Goal: Transaction & Acquisition: Purchase product/service

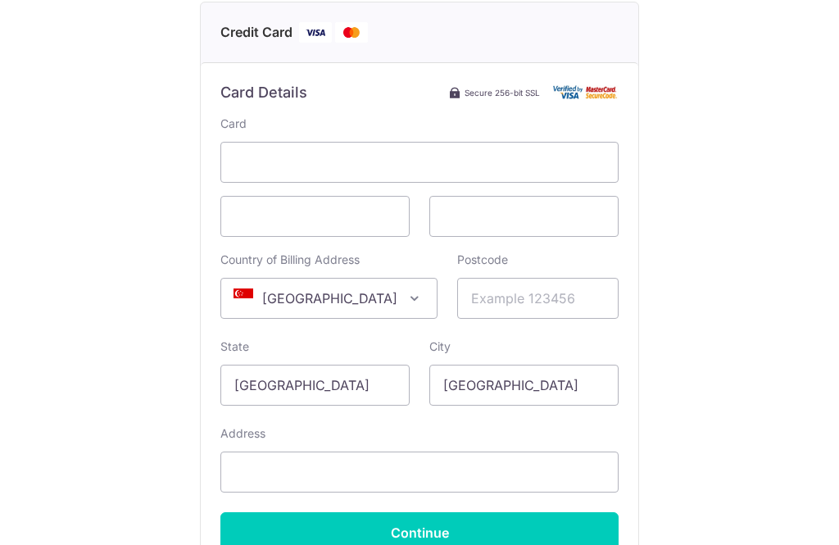
scroll to position [258, 0]
click at [405, 303] on span at bounding box center [415, 299] width 20 height 20
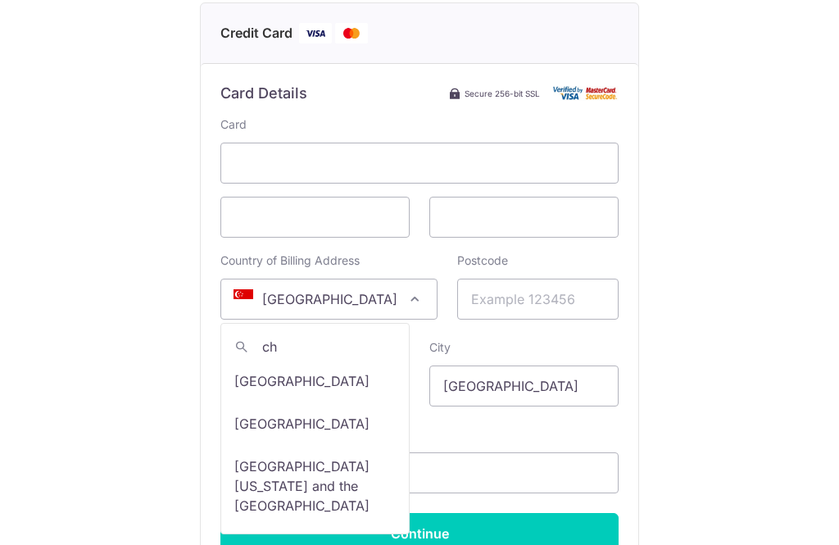
scroll to position [0, 0]
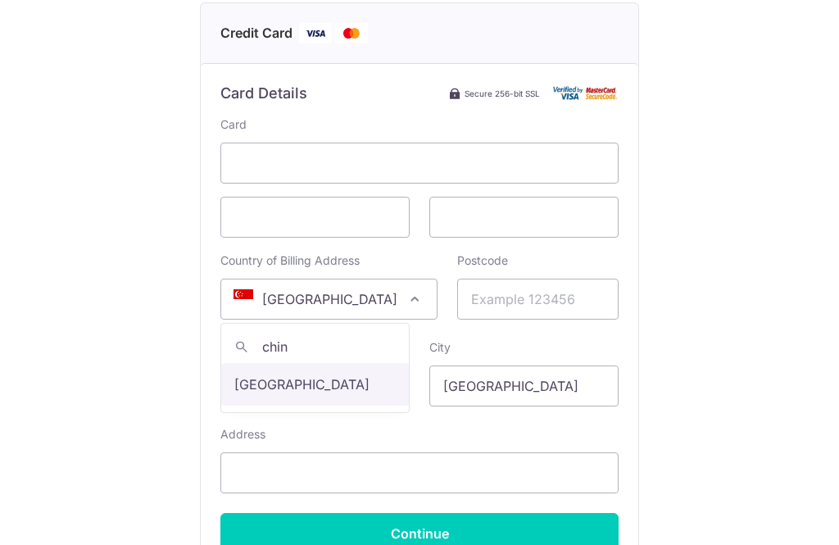
type input "china"
select select "48"
click at [516, 298] on input "Postcode" at bounding box center [538, 299] width 162 height 41
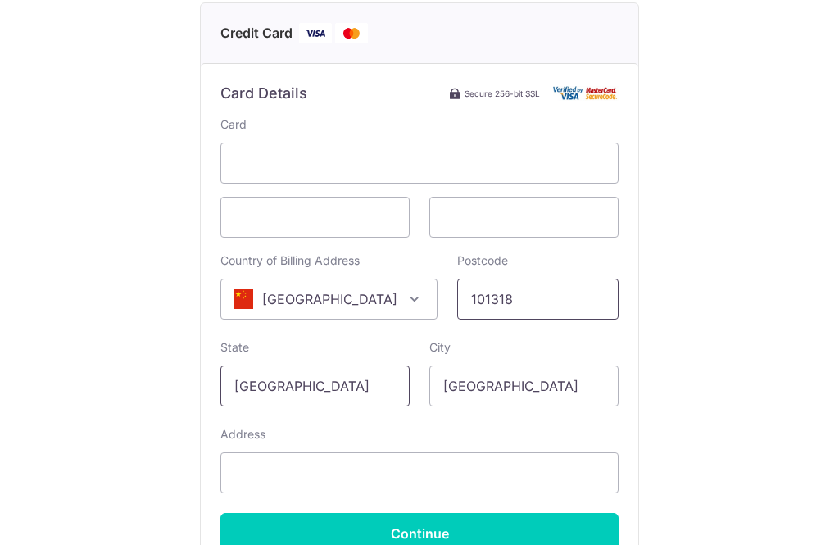
type input "101318"
click at [324, 390] on input "[GEOGRAPHIC_DATA]" at bounding box center [315, 386] width 189 height 41
click at [264, 382] on input "[GEOGRAPHIC_DATA]" at bounding box center [315, 386] width 189 height 41
type input "S"
type input "[GEOGRAPHIC_DATA]"
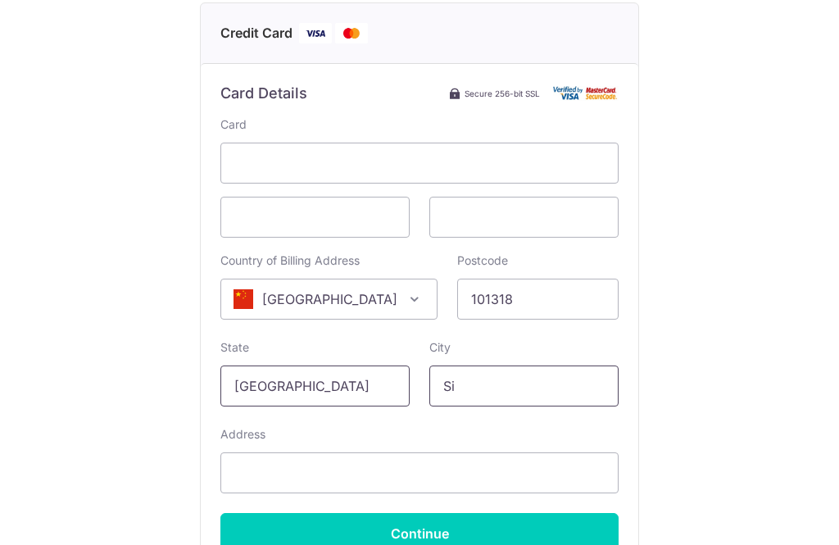
type input "S"
type input "[GEOGRAPHIC_DATA]"
click at [316, 384] on input "[GEOGRAPHIC_DATA]" at bounding box center [315, 386] width 189 height 41
type input "C"
type input "[GEOGRAPHIC_DATA]"
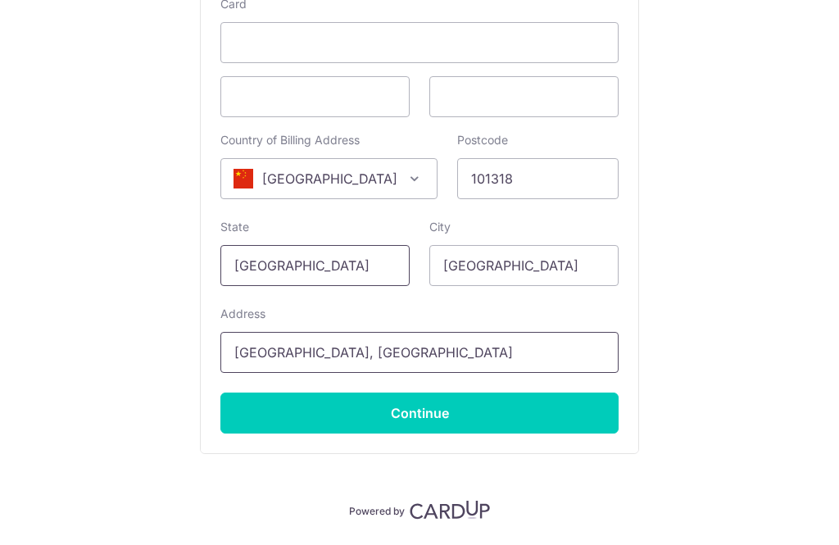
scroll to position [378, 0]
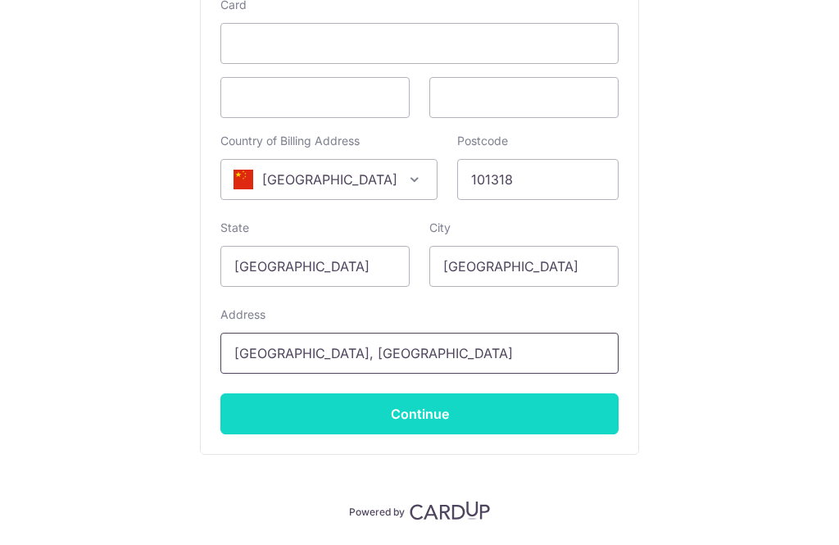
type input "[GEOGRAPHIC_DATA], [GEOGRAPHIC_DATA]"
click at [480, 416] on input "Continue" at bounding box center [420, 414] width 398 height 41
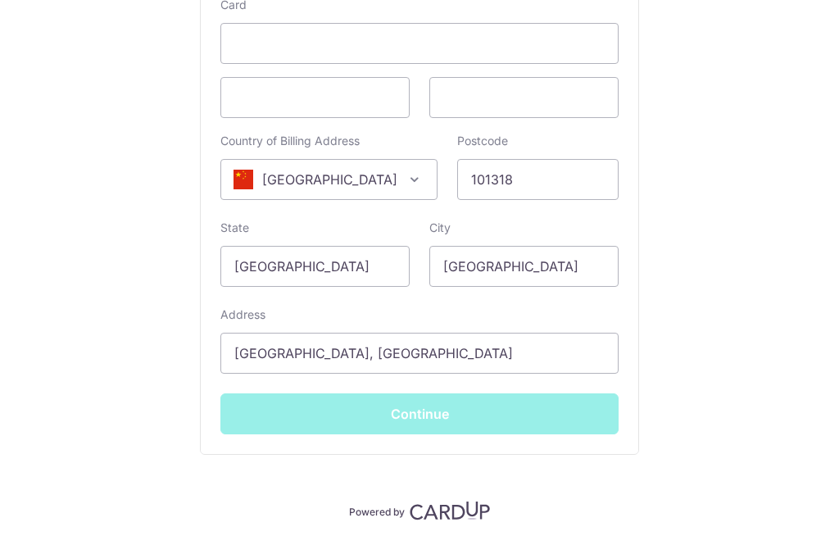
type input "**** 9474"
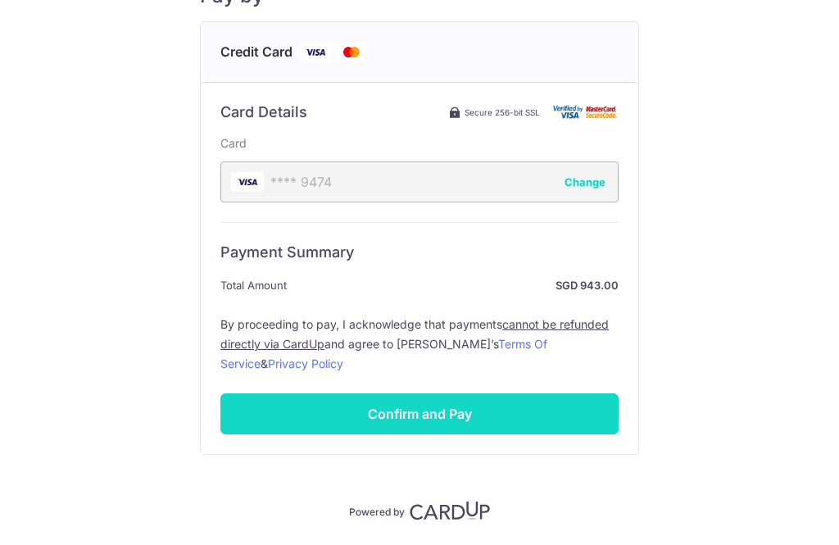
click at [557, 411] on input "Confirm and Pay" at bounding box center [420, 414] width 398 height 41
